Goal: Task Accomplishment & Management: Manage account settings

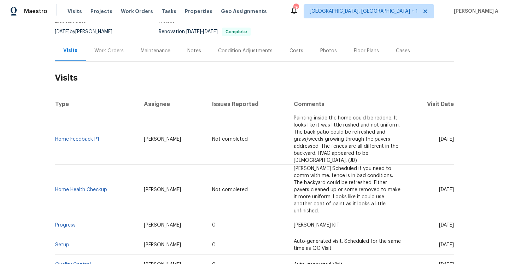
scroll to position [72, 0]
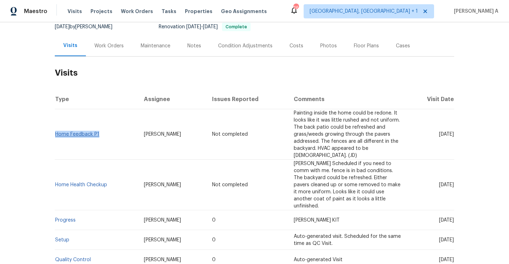
drag, startPoint x: 102, startPoint y: 136, endPoint x: 57, endPoint y: 137, distance: 45.3
click at [57, 136] on td "Home Feedback P1" at bounding box center [96, 134] width 83 height 51
copy link "Home Feedback P1"
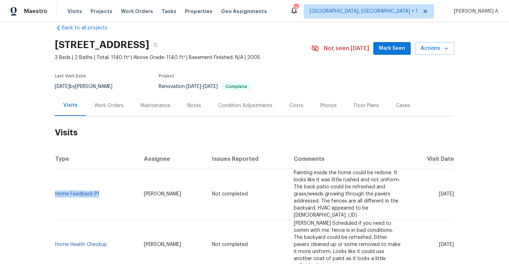
scroll to position [0, 0]
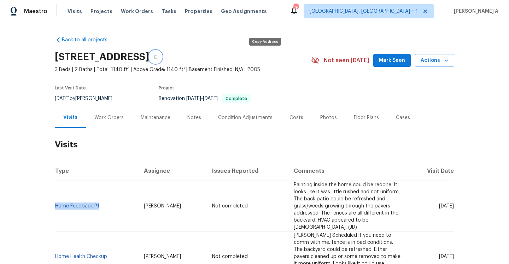
click at [158, 56] on icon "button" at bounding box center [155, 57] width 4 height 4
click at [75, 8] on span "Visits" at bounding box center [75, 11] width 15 height 7
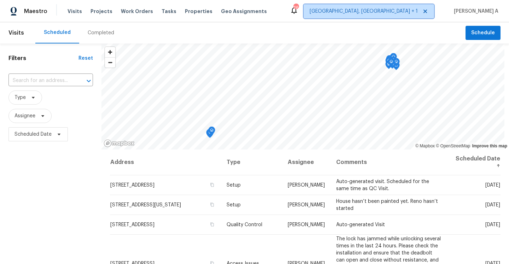
click at [405, 10] on span "Albuquerque, NM + 1" at bounding box center [364, 11] width 108 height 7
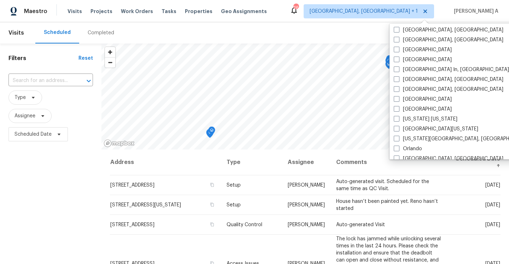
scroll to position [474, 0]
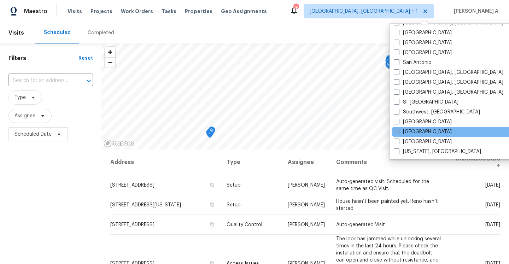
click at [410, 132] on label "Tampa" at bounding box center [423, 131] width 58 height 7
click at [399, 132] on input "Tampa" at bounding box center [396, 130] width 5 height 5
checkbox input "true"
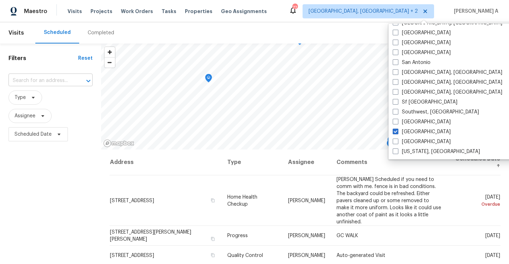
click at [59, 85] on input "text" at bounding box center [40, 80] width 64 height 11
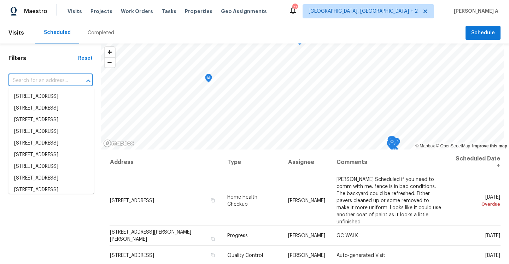
paste input "[STREET_ADDRESS]"
type input "[STREET_ADDRESS]"
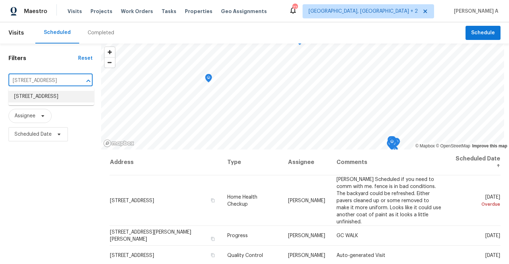
click at [59, 98] on li "[STREET_ADDRESS]" at bounding box center [51, 97] width 86 height 12
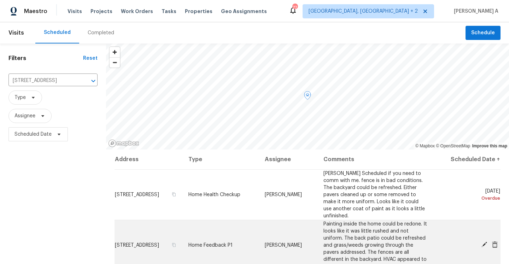
click at [483, 242] on icon at bounding box center [484, 245] width 6 height 6
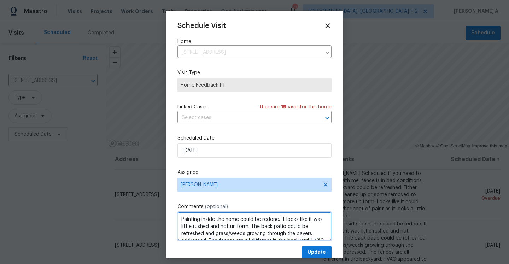
click at [210, 220] on textarea "Painting inside the home could be redone. It looks like it was little rushed an…" at bounding box center [255, 226] width 154 height 28
paste textarea "[STREET_ADDRESS]"
paste textarea "trim should be white, cabinets were painted, inside a closet wire shaving was p…"
click at [184, 219] on textarea "trim should be white, cabinets were painted, inside a closet wire shaving was p…" at bounding box center [255, 226] width 154 height 28
click at [0, 0] on qb-div "Correct the article The trim" at bounding box center [0, 0] width 0 height 0
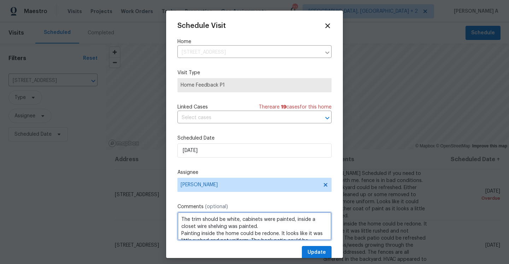
click at [0, 0] on span "," at bounding box center [0, 0] width 0 height 0
click at [0, 0] on qb-div "Replace with painted; and" at bounding box center [0, 0] width 0 height 0
click at [303, 221] on textarea "The trim should be white, the cabinets were painted; and inside a closet, wire …" at bounding box center [255, 226] width 154 height 28
click at [0, 0] on span "Replace with" at bounding box center [0, 0] width 0 height 0
click at [0, 0] on span "painted" at bounding box center [0, 0] width 0 height 0
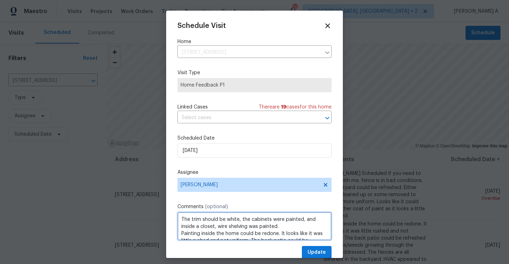
type textarea "The trim should be white, the cabinets were painted, and inside a closet, wire …"
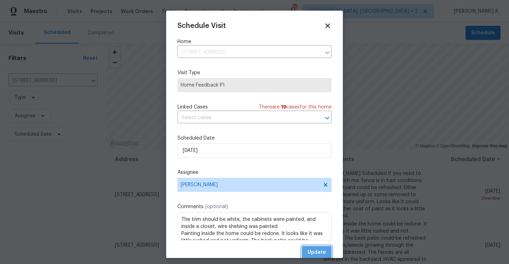
click at [308, 252] on span "Update" at bounding box center [317, 252] width 18 height 9
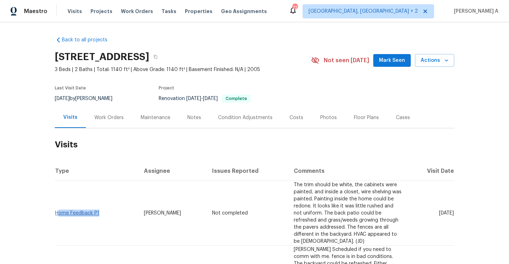
drag, startPoint x: 103, startPoint y: 214, endPoint x: 57, endPoint y: 214, distance: 45.6
click at [57, 214] on td "Home Feedback P1" at bounding box center [96, 213] width 83 height 65
copy link "Home Feedback P1"
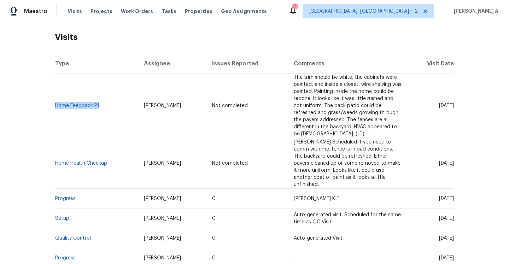
scroll to position [131, 0]
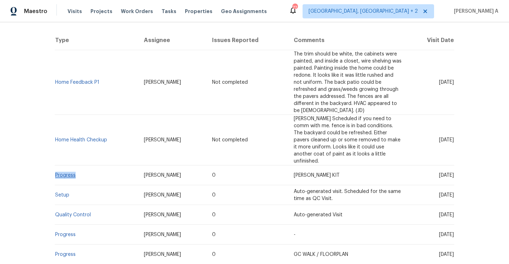
drag, startPoint x: 86, startPoint y: 168, endPoint x: 56, endPoint y: 167, distance: 30.1
click at [56, 167] on td "Progress" at bounding box center [96, 176] width 83 height 20
copy link "Progress"
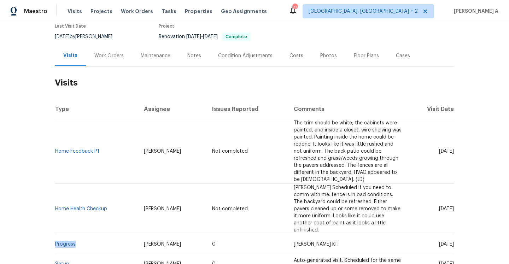
scroll to position [37, 0]
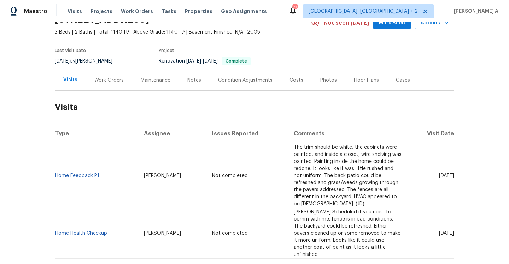
click at [98, 70] on div "Work Orders" at bounding box center [109, 80] width 46 height 21
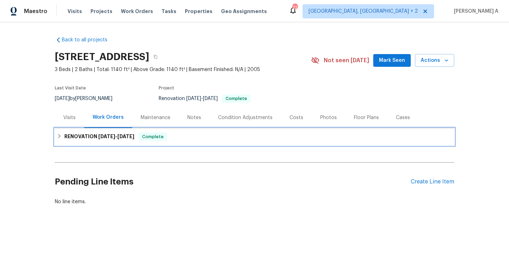
click at [117, 135] on span "[DATE]" at bounding box center [125, 136] width 17 height 5
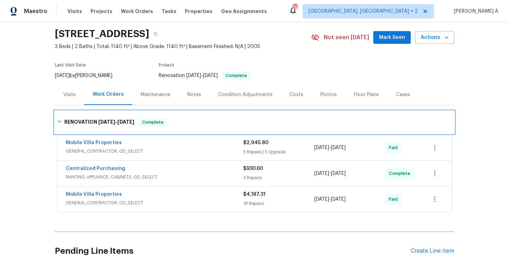
scroll to position [33, 0]
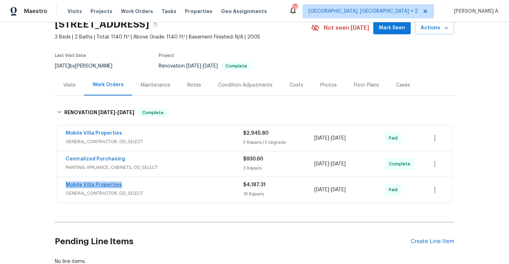
drag, startPoint x: 128, startPoint y: 183, endPoint x: 66, endPoint y: 184, distance: 61.9
click at [66, 184] on div "Mobile Villa Properties" at bounding box center [155, 185] width 178 height 8
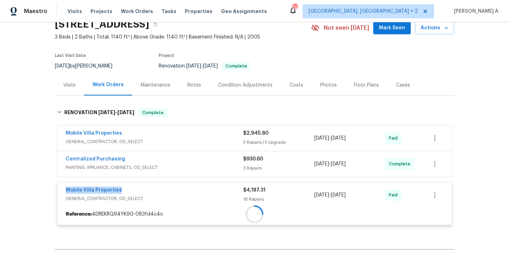
copy link "Mobile Villa Properties"
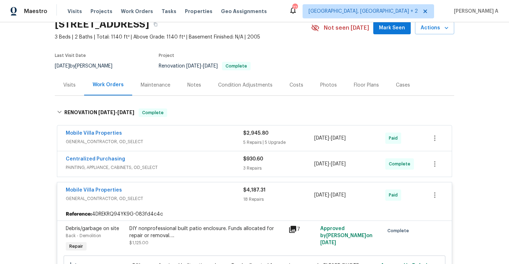
click at [71, 74] on div "Last Visit Date [DATE] by [PERSON_NAME] Project Renovation [DATE] - [DATE] Comp…" at bounding box center [175, 61] width 240 height 25
click at [71, 84] on div "Visits" at bounding box center [69, 85] width 12 height 7
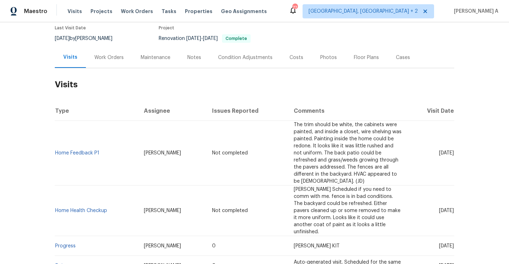
scroll to position [102, 0]
